Goal: Information Seeking & Learning: Learn about a topic

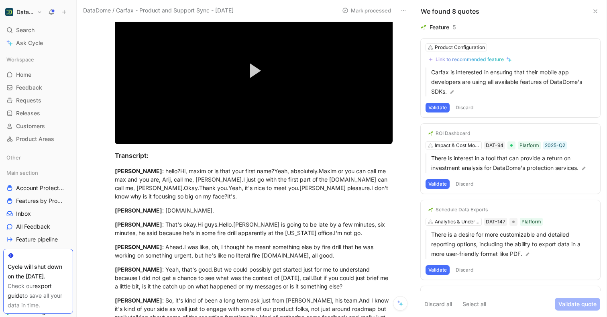
scroll to position [78, 0]
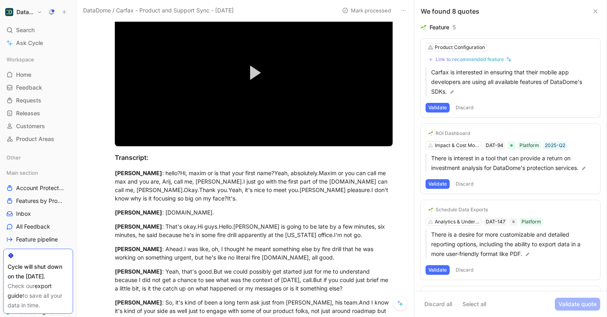
click at [492, 133] on div "ROI Dashboard Impact & Cost Monitoring DAT-94 Platform 2025-Q2 There is interes…" at bounding box center [510, 159] width 179 height 70
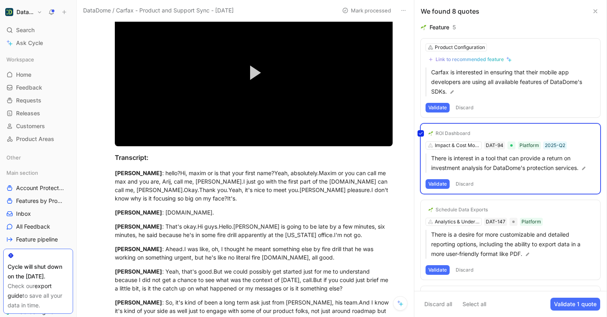
click at [492, 133] on div "ROI Dashboard Impact & Cost Monitoring DAT-94 Platform 2025-Q2 There is interes…" at bounding box center [510, 159] width 179 height 70
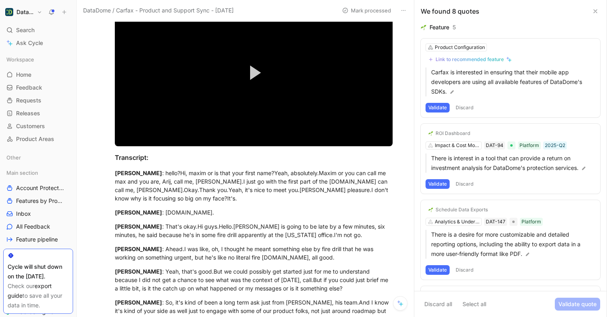
click at [492, 133] on div "ROI Dashboard Impact & Cost Monitoring DAT-94 Platform 2025-Q2 There is interes…" at bounding box center [510, 159] width 179 height 70
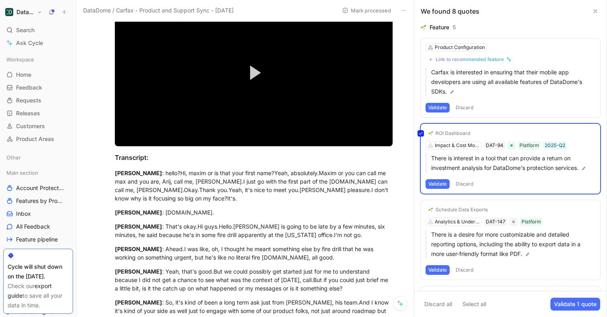
click at [492, 133] on div "ROI Dashboard Impact & Cost Monitoring DAT-94 Platform 2025-Q2 There is interes…" at bounding box center [510, 159] width 179 height 70
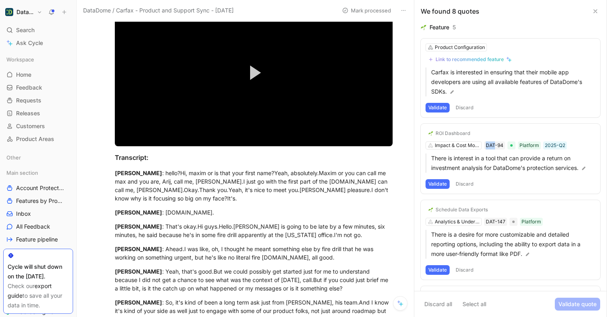
click at [492, 133] on div "ROI Dashboard Impact & Cost Monitoring DAT-94 Platform 2025-Q2 There is interes…" at bounding box center [510, 159] width 179 height 70
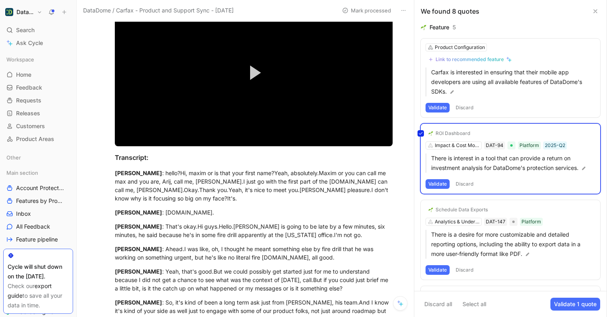
click at [492, 133] on div "ROI Dashboard Impact & Cost Monitoring DAT-94 Platform 2025-Q2 There is interes…" at bounding box center [510, 159] width 179 height 70
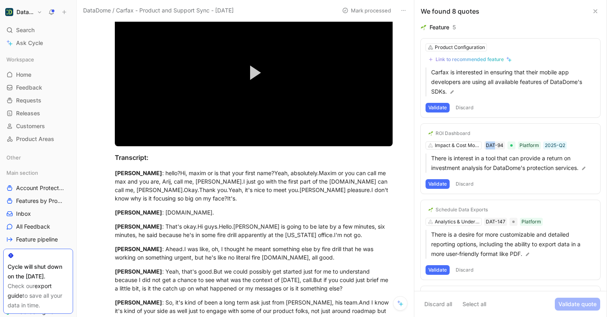
click at [492, 133] on div "ROI Dashboard Impact & Cost Monitoring DAT-94 Platform 2025-Q2 There is interes…" at bounding box center [510, 159] width 179 height 70
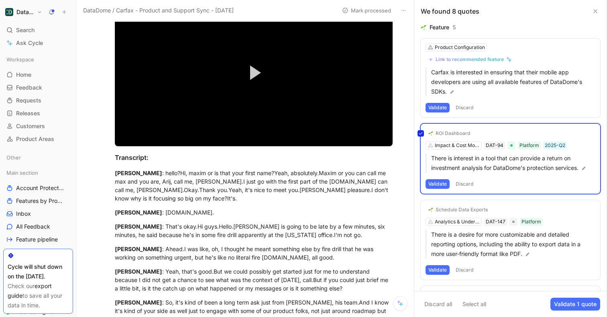
click at [492, 133] on div "ROI Dashboard Impact & Cost Monitoring DAT-94 Platform 2025-Q2 There is interes…" at bounding box center [510, 159] width 179 height 70
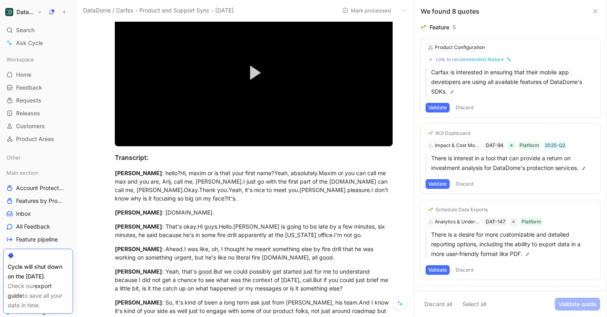
click at [492, 133] on div "ROI Dashboard Impact & Cost Monitoring DAT-94 Platform 2025-Q2 There is interes…" at bounding box center [510, 159] width 179 height 70
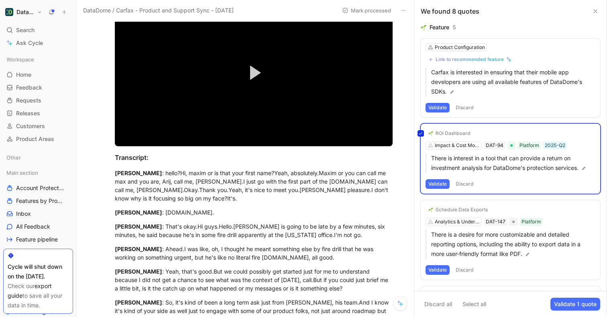
click at [492, 133] on div "ROI Dashboard Impact & Cost Monitoring DAT-94 Platform 2025-Q2 There is interes…" at bounding box center [510, 159] width 179 height 70
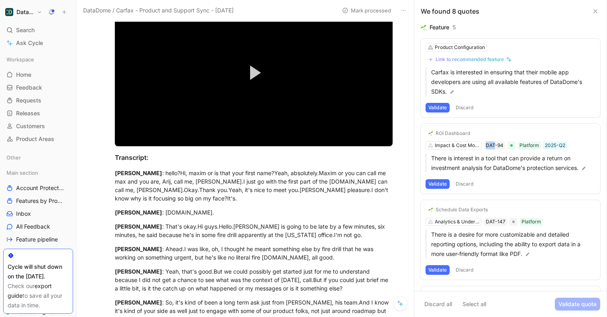
click at [557, 218] on div "Schedule Data Exports Analytics & Understanding DAT-147 Platform There is a des…" at bounding box center [510, 239] width 179 height 79
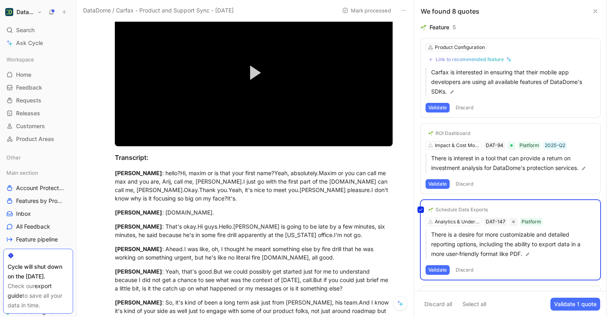
click at [557, 218] on div "Schedule Data Exports Analytics & Understanding DAT-147 Platform There is a des…" at bounding box center [510, 239] width 179 height 79
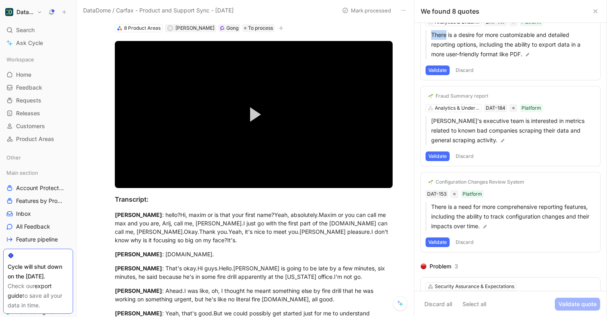
scroll to position [35, 0]
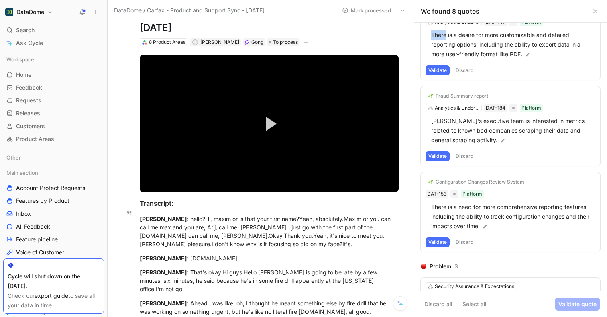
drag, startPoint x: 77, startPoint y: 204, endPoint x: 108, endPoint y: 210, distance: 31.4
click at [108, 210] on div at bounding box center [107, 158] width 3 height 317
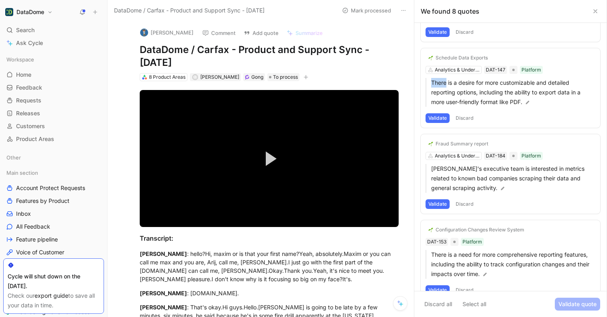
scroll to position [153, 0]
click at [397, 63] on h1 "DataDome / Carfax - Product and Support Sync - [DATE]" at bounding box center [269, 56] width 259 height 26
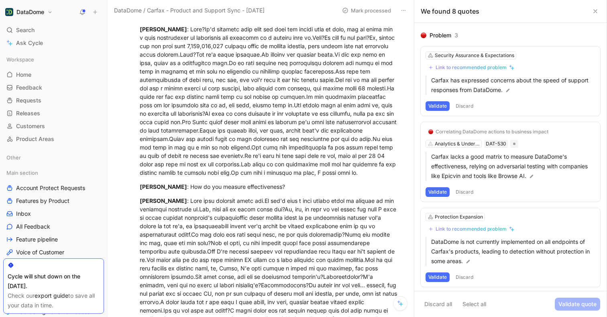
scroll to position [434, 0]
